Goal: Use online tool/utility: Utilize a website feature to perform a specific function

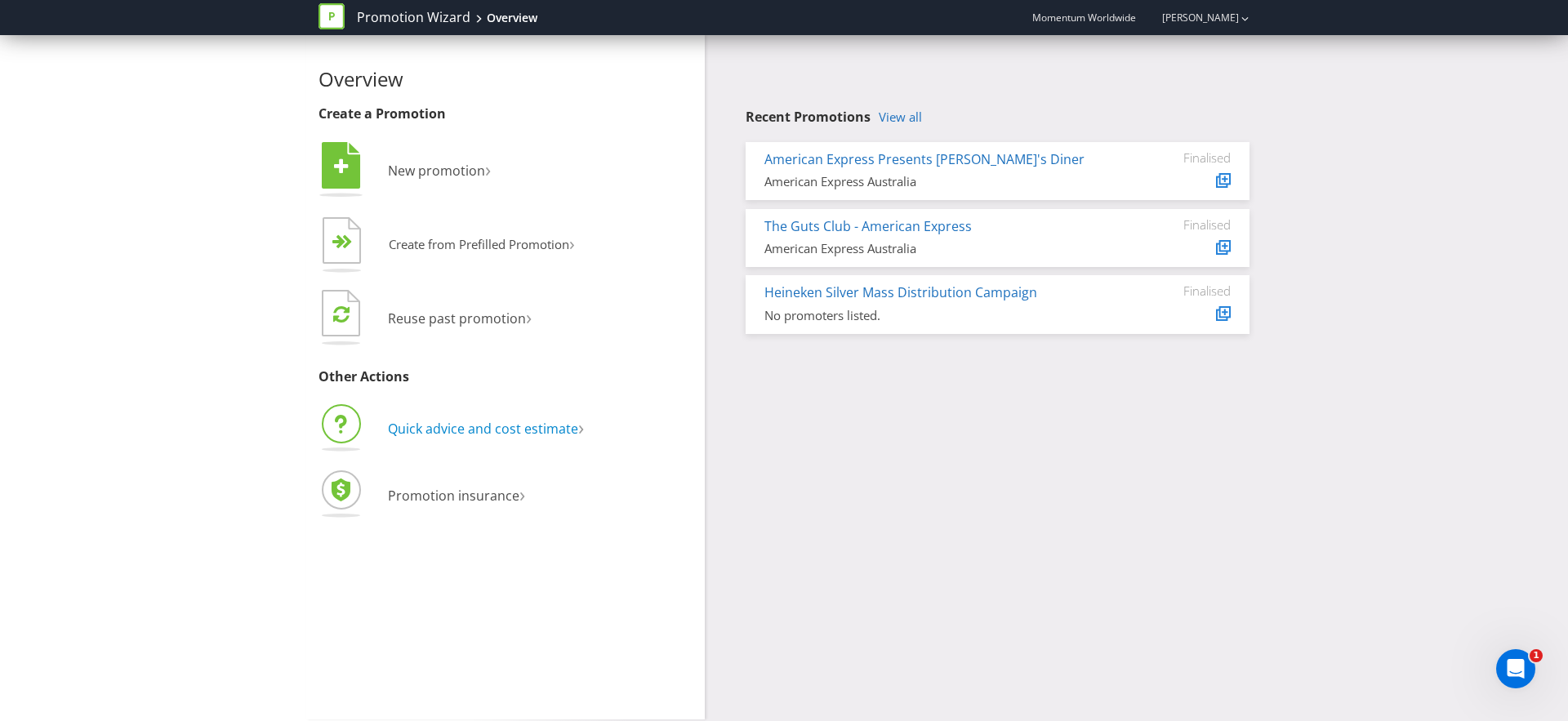
click at [524, 426] on span "Quick advice and cost estimate" at bounding box center [483, 428] width 190 height 18
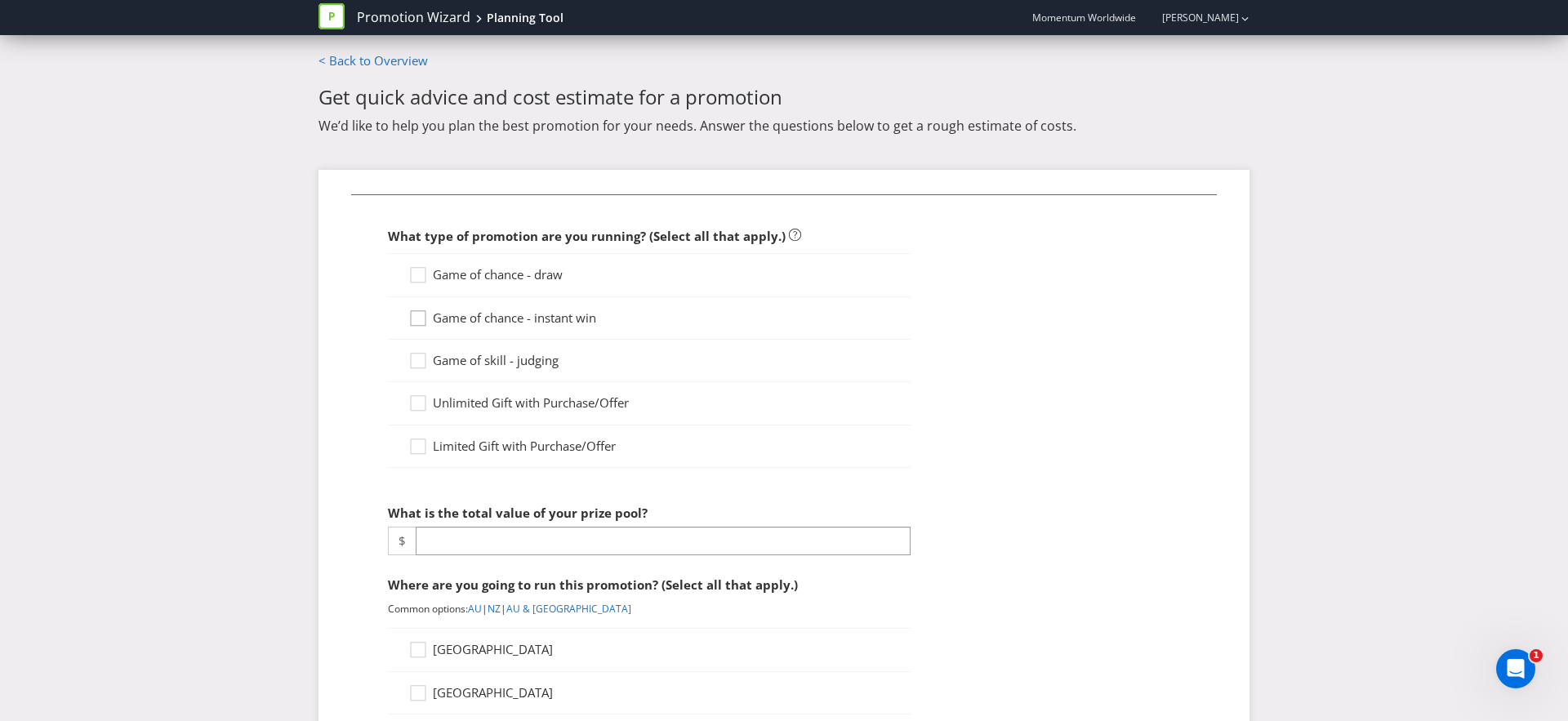
click at [419, 316] on icon at bounding box center [420, 322] width 25 height 25
click at [0, 0] on input "Game of chance - instant win" at bounding box center [0, 0] width 0 height 0
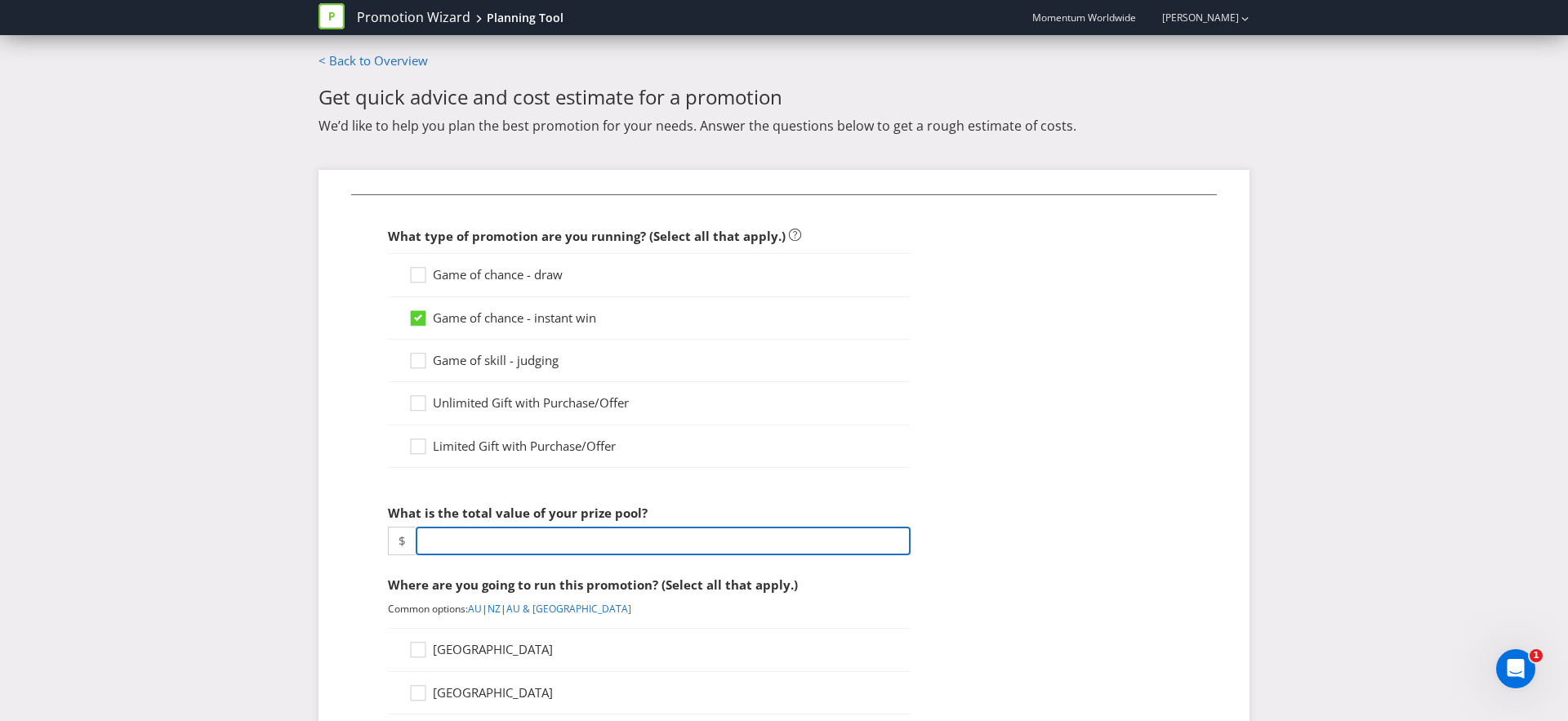
click at [473, 547] on input "number" at bounding box center [663, 541] width 495 height 29
type input "2035"
click at [290, 515] on div "Promotion Wizard Planning Tool Momentum Worldwide [PERSON_NAME] < Back to Overv…" at bounding box center [784, 693] width 1568 height 1386
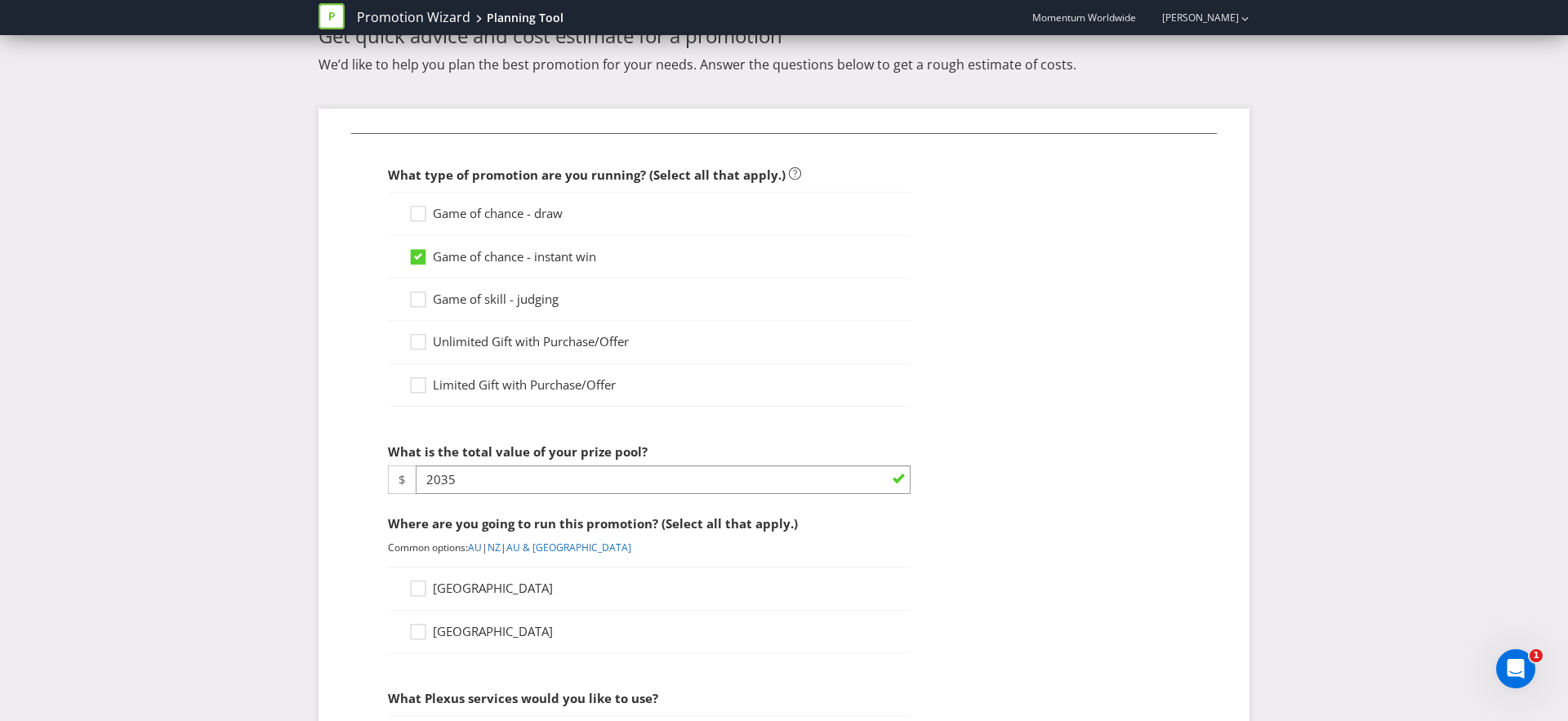
scroll to position [69, 0]
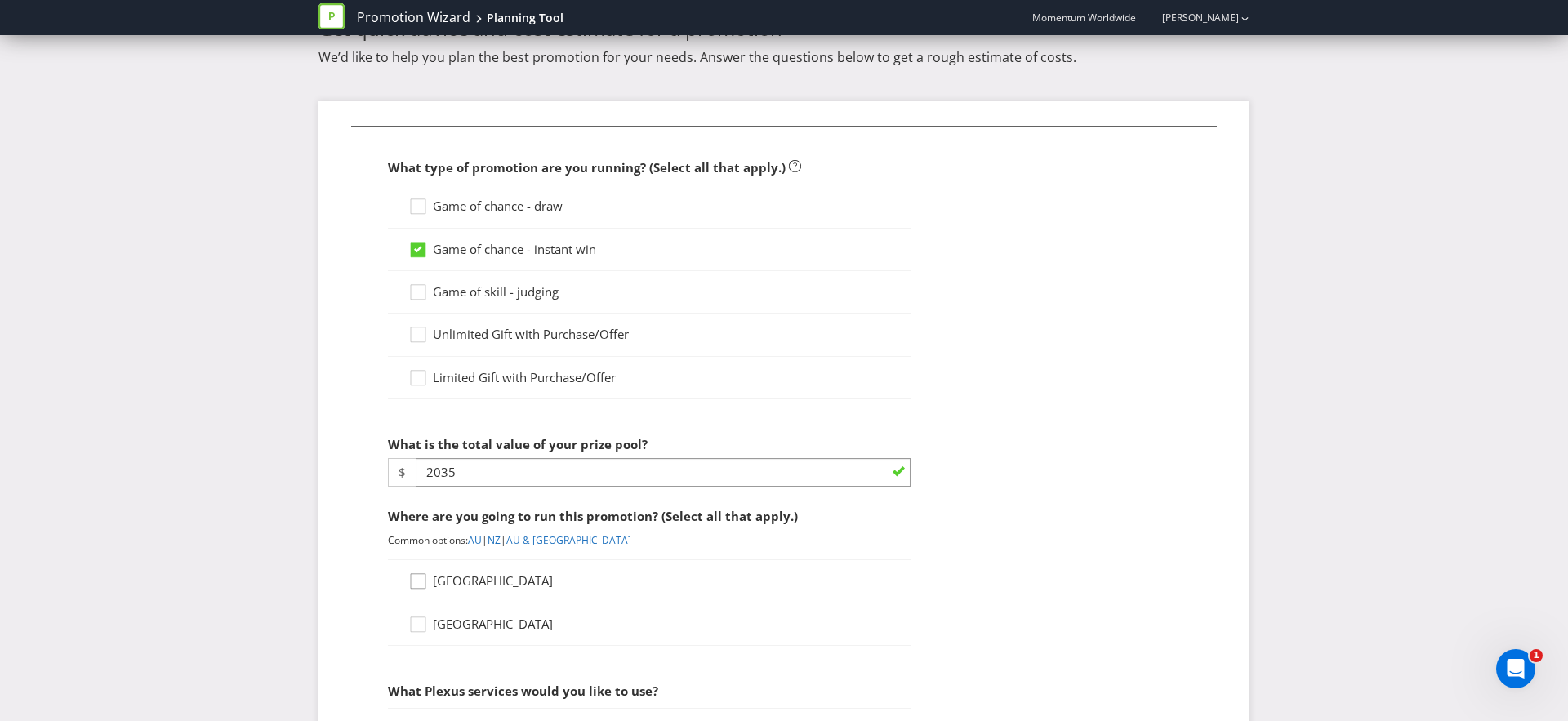
click at [418, 581] on icon at bounding box center [420, 584] width 25 height 25
click at [0, 0] on input "[GEOGRAPHIC_DATA]" at bounding box center [0, 0] width 0 height 0
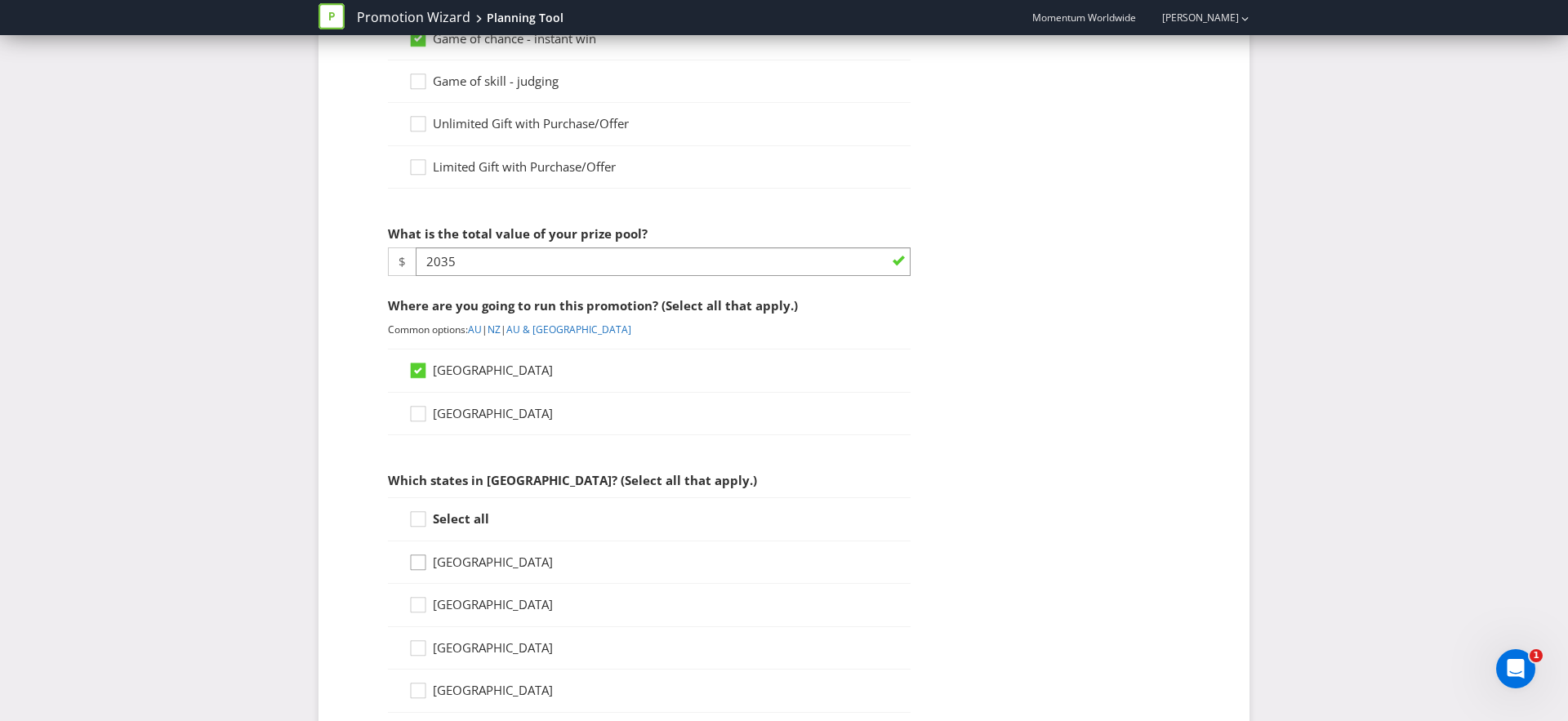
scroll to position [282, 0]
click at [419, 597] on div at bounding box center [418, 597] width 8 height 8
click at [0, 0] on input "[GEOGRAPHIC_DATA]" at bounding box center [0, 0] width 0 height 0
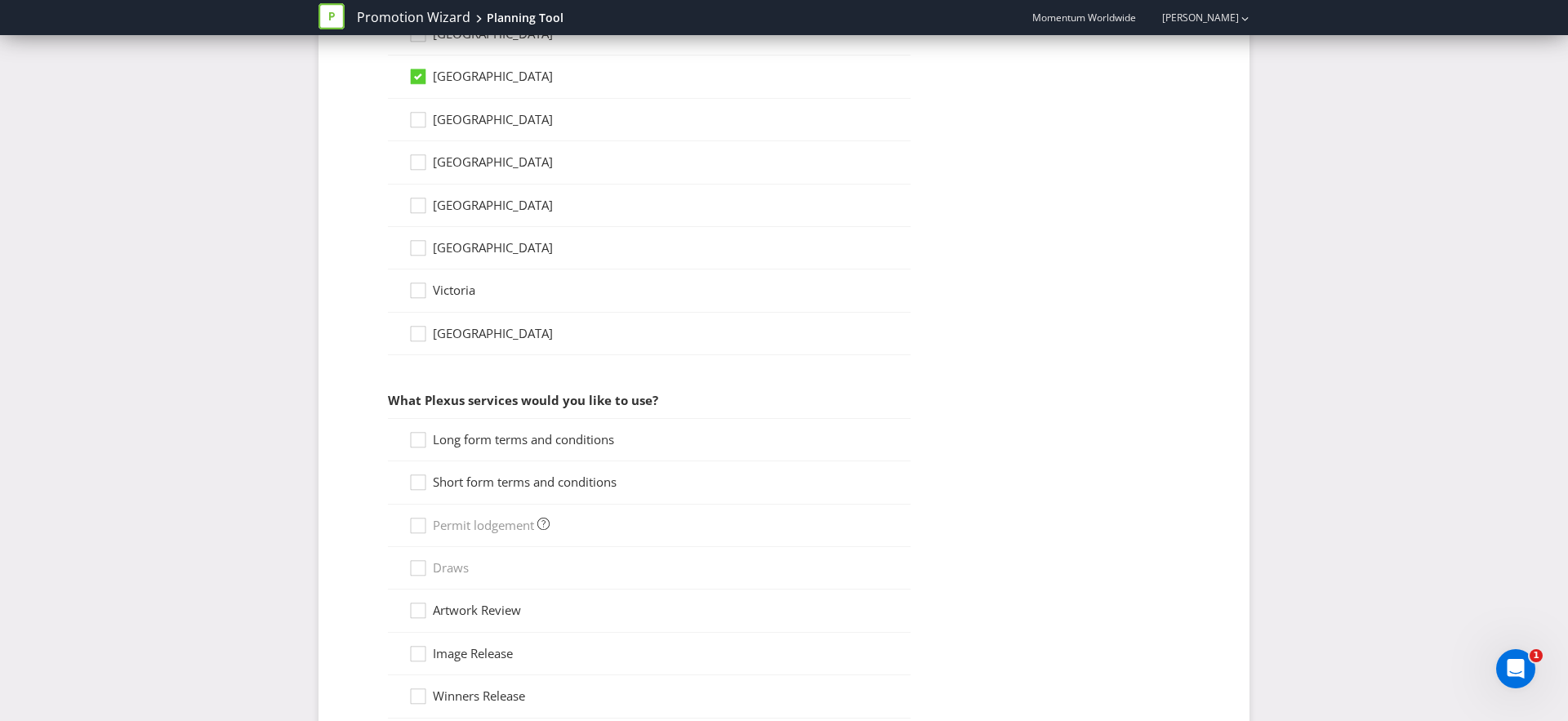
scroll to position [810, 0]
click at [412, 482] on icon at bounding box center [420, 483] width 25 height 25
click at [0, 0] on input "Short form terms and conditions" at bounding box center [0, 0] width 0 height 0
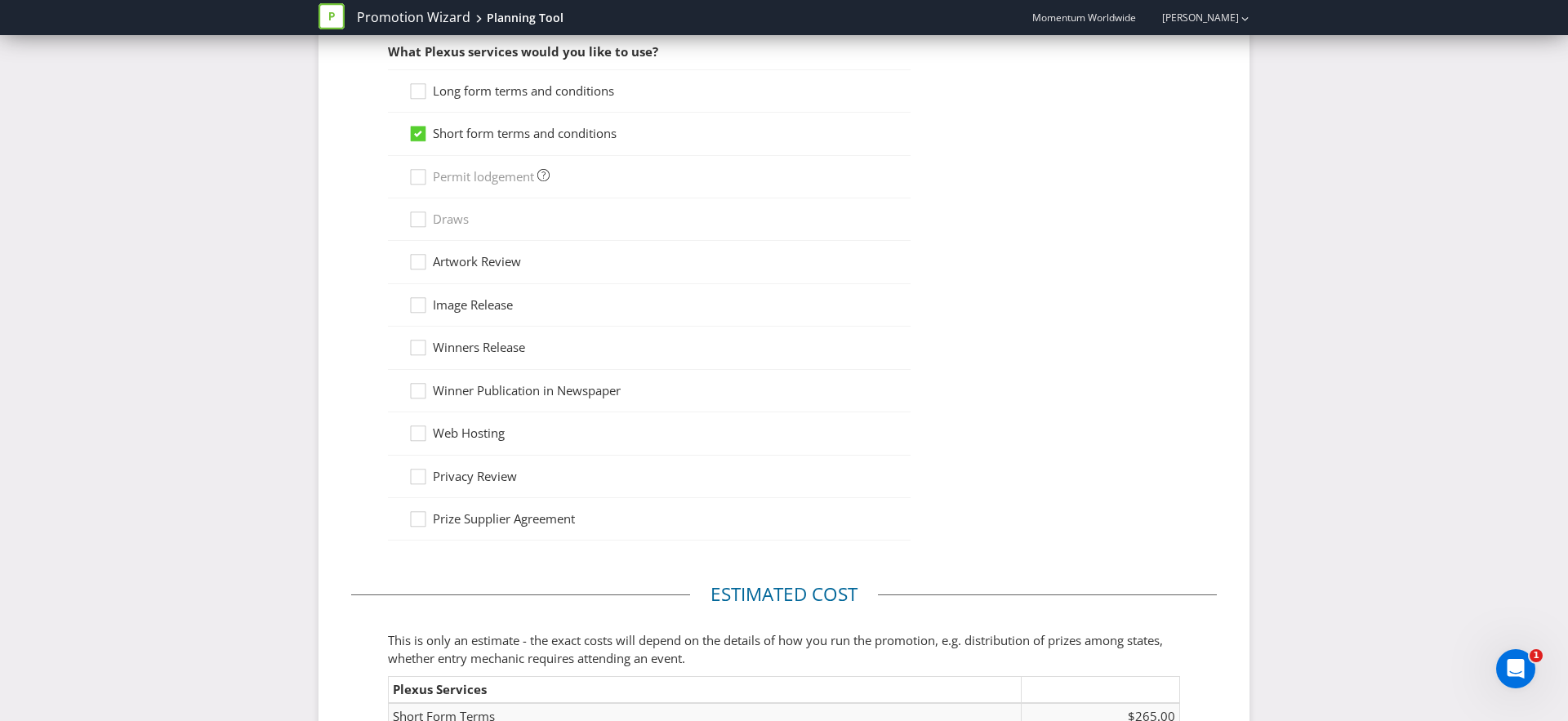
scroll to position [1138, 0]
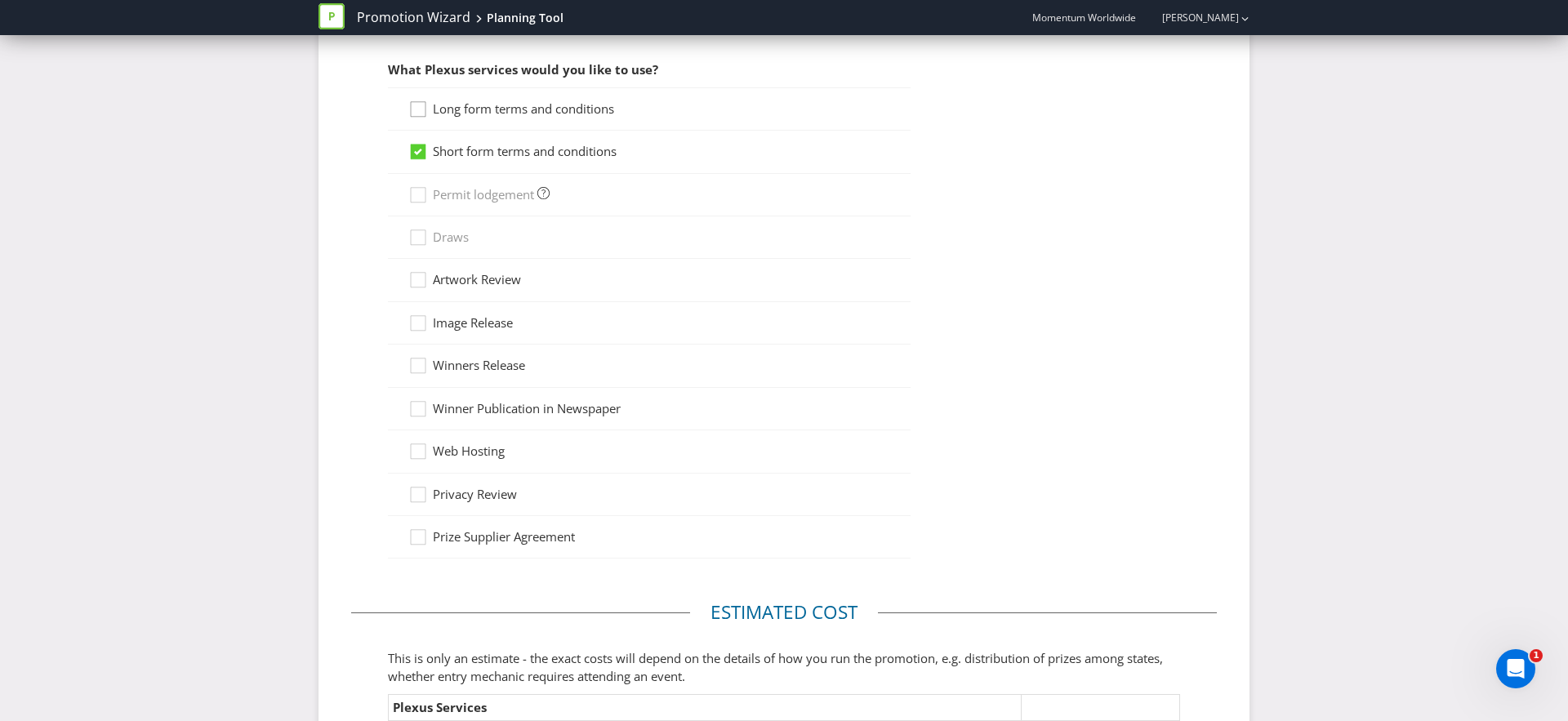
click at [419, 112] on icon at bounding box center [420, 113] width 25 height 25
click at [0, 0] on input "Long form terms and conditions" at bounding box center [0, 0] width 0 height 0
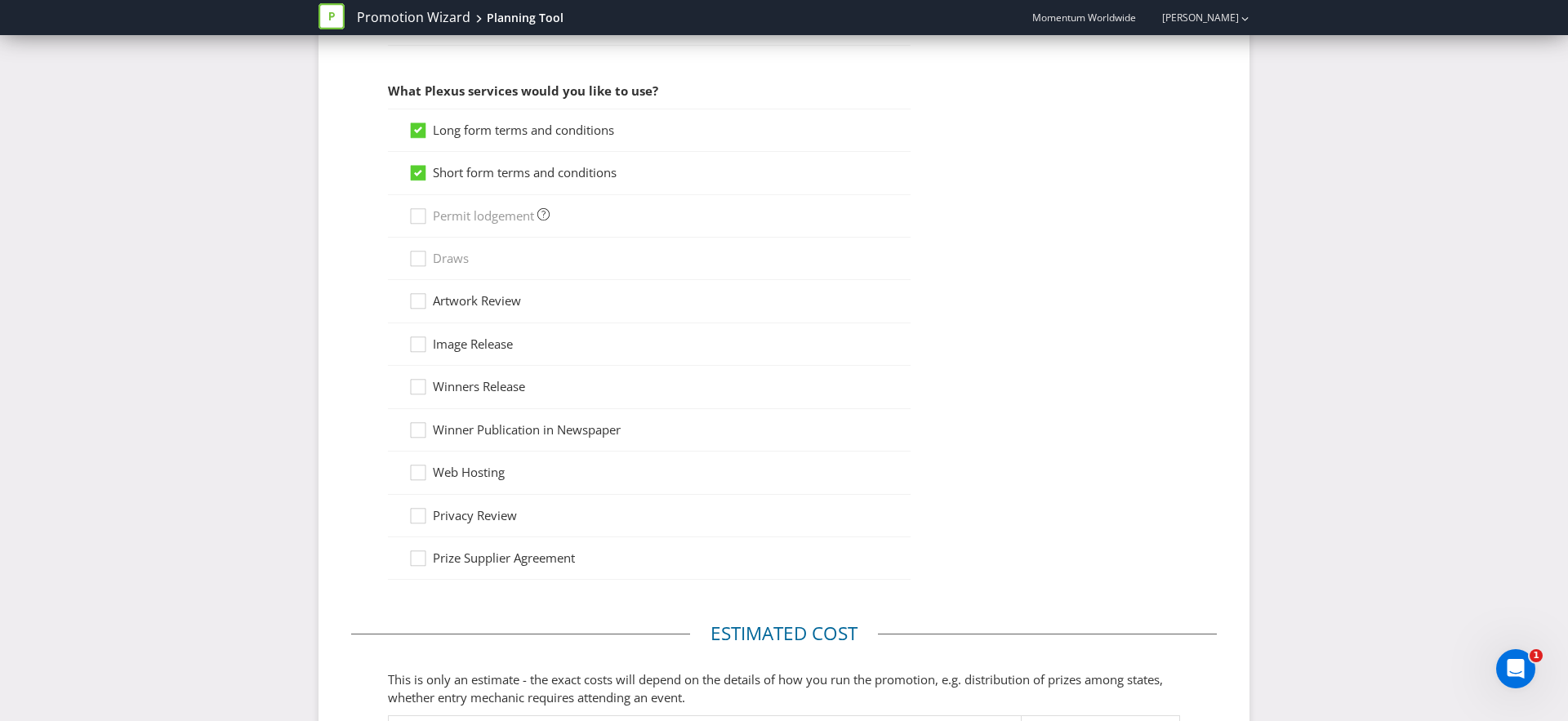
scroll to position [1107, 0]
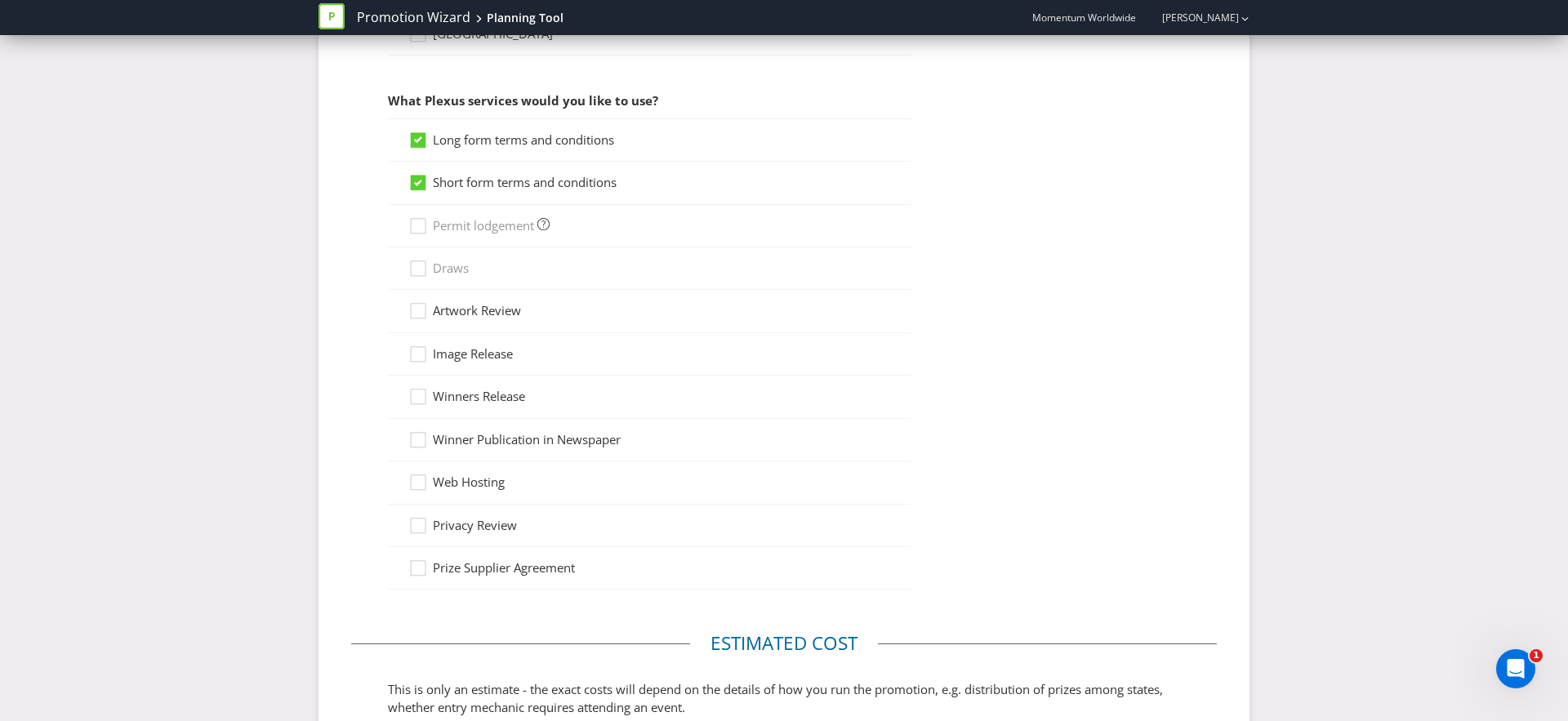
click at [423, 138] on icon at bounding box center [417, 140] width 14 height 14
click at [0, 0] on input "Long form terms and conditions" at bounding box center [0, 0] width 0 height 0
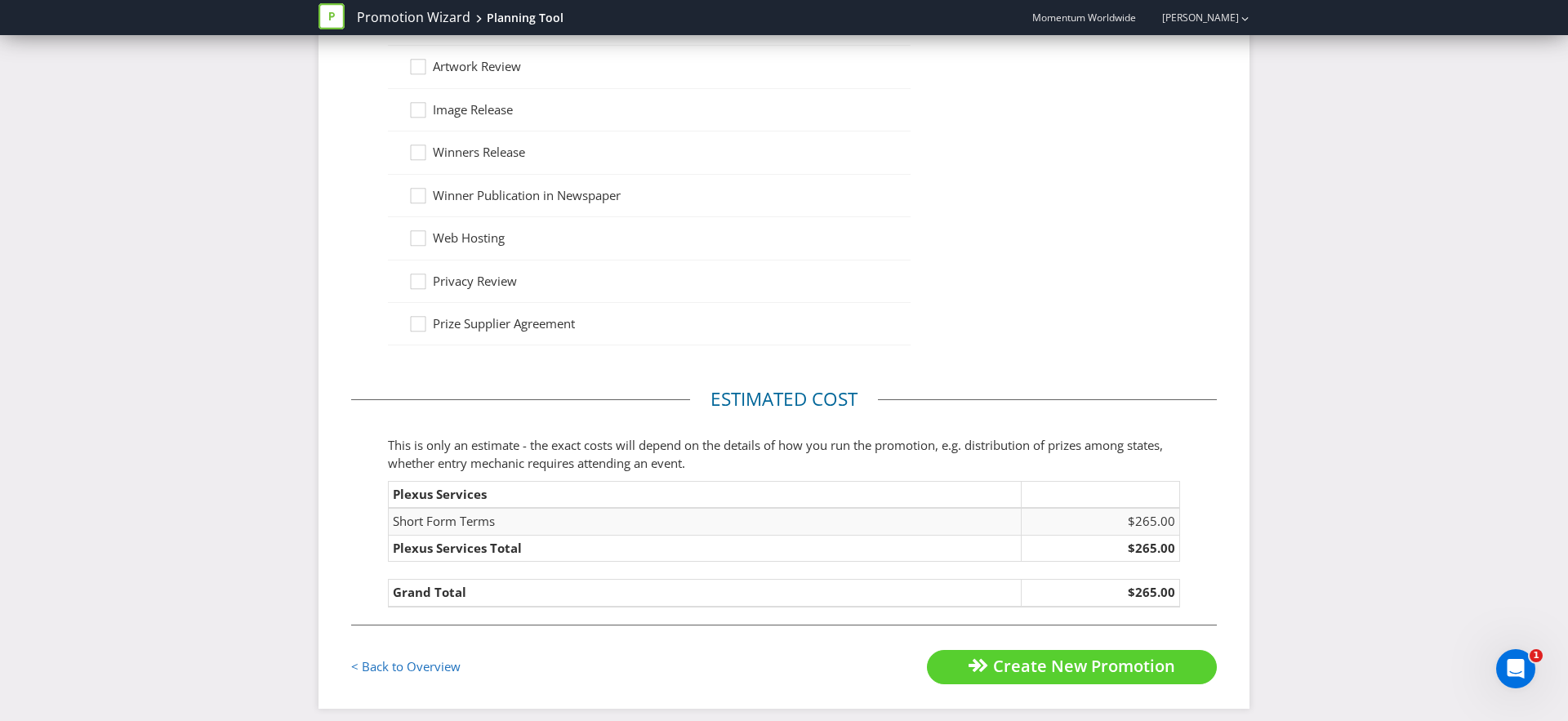
scroll to position [1363, 0]
